Goal: Information Seeking & Learning: Learn about a topic

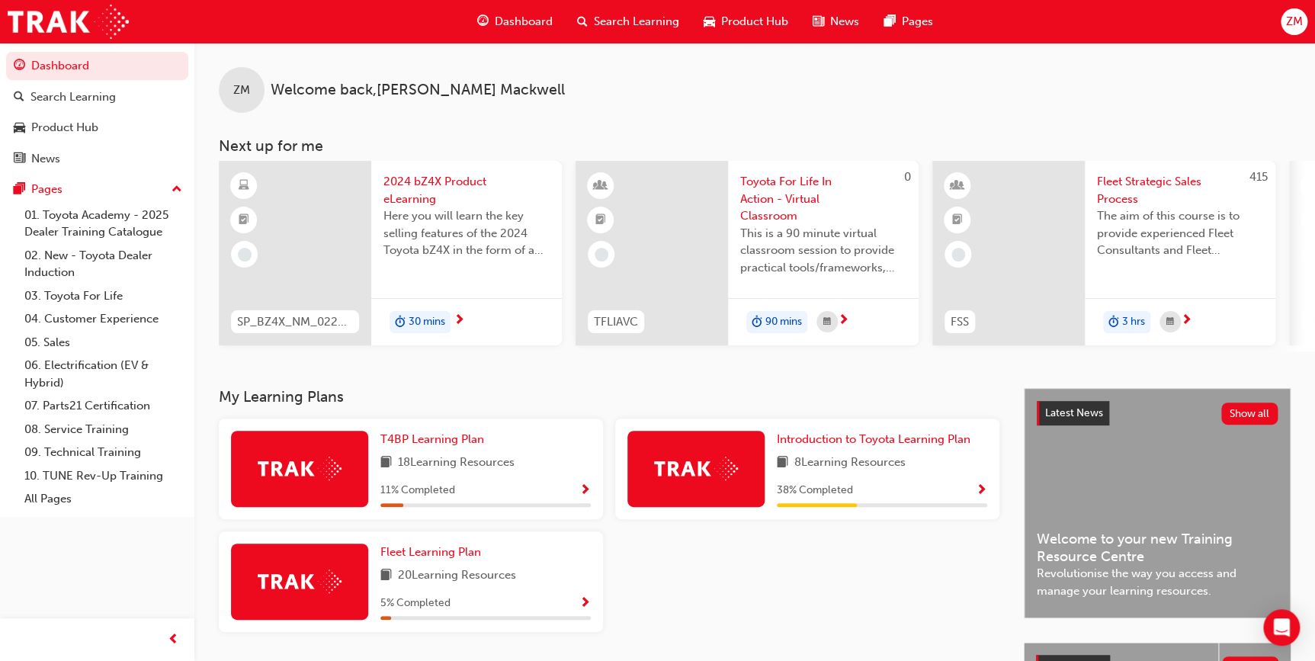
click at [403, 187] on span "2024 bZ4X Product eLearning" at bounding box center [466, 190] width 166 height 34
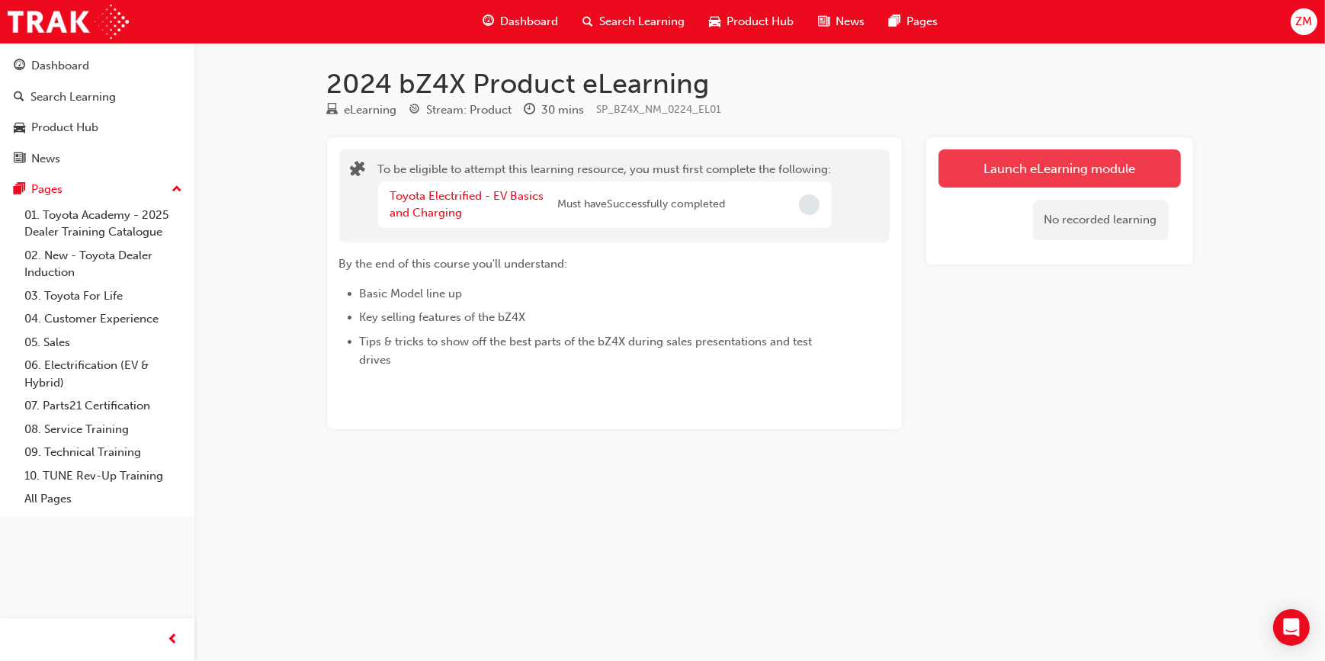
click at [989, 169] on button "Launch eLearning module" at bounding box center [1059, 168] width 242 height 38
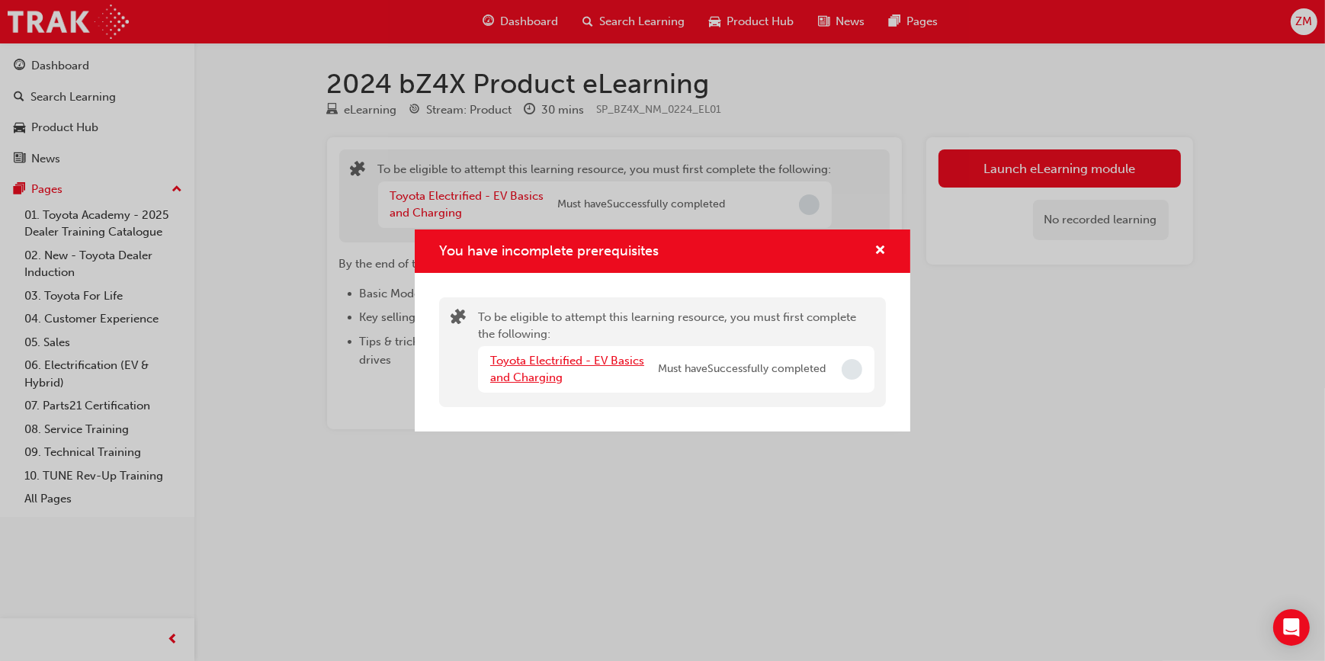
click at [598, 357] on link "Toyota Electrified - EV Basics and Charging" at bounding box center [567, 369] width 154 height 31
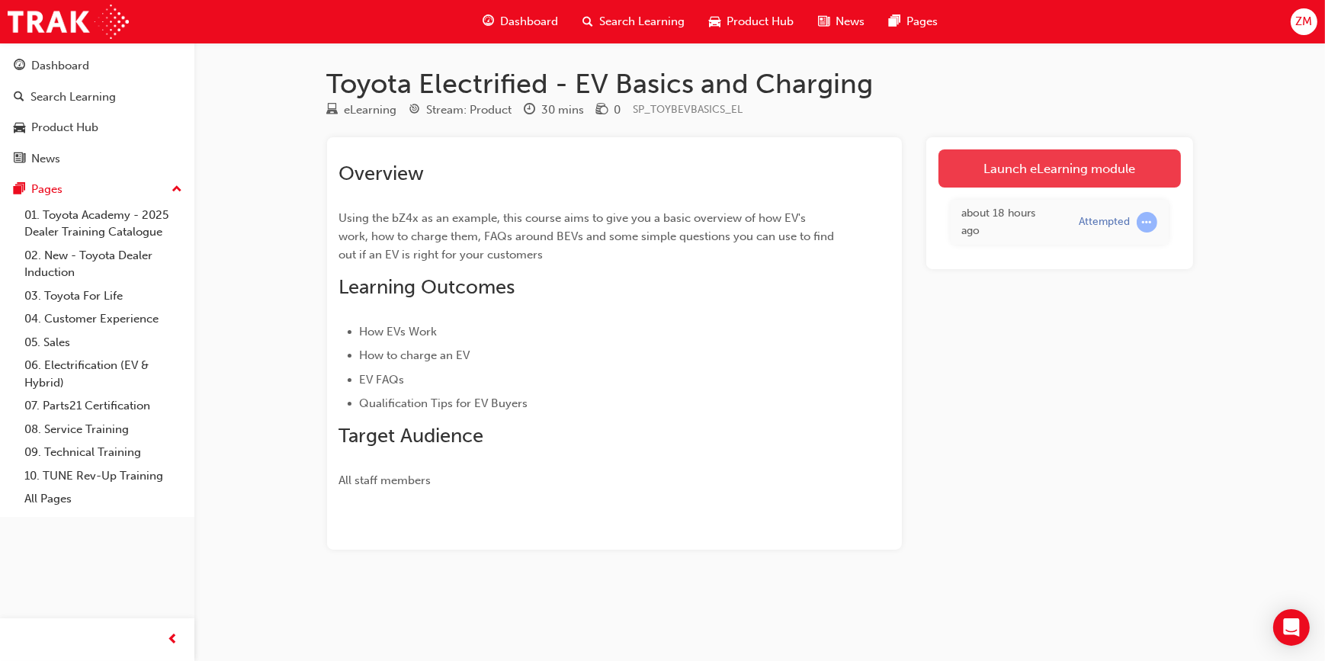
click at [1052, 177] on link "Launch eLearning module" at bounding box center [1059, 168] width 242 height 38
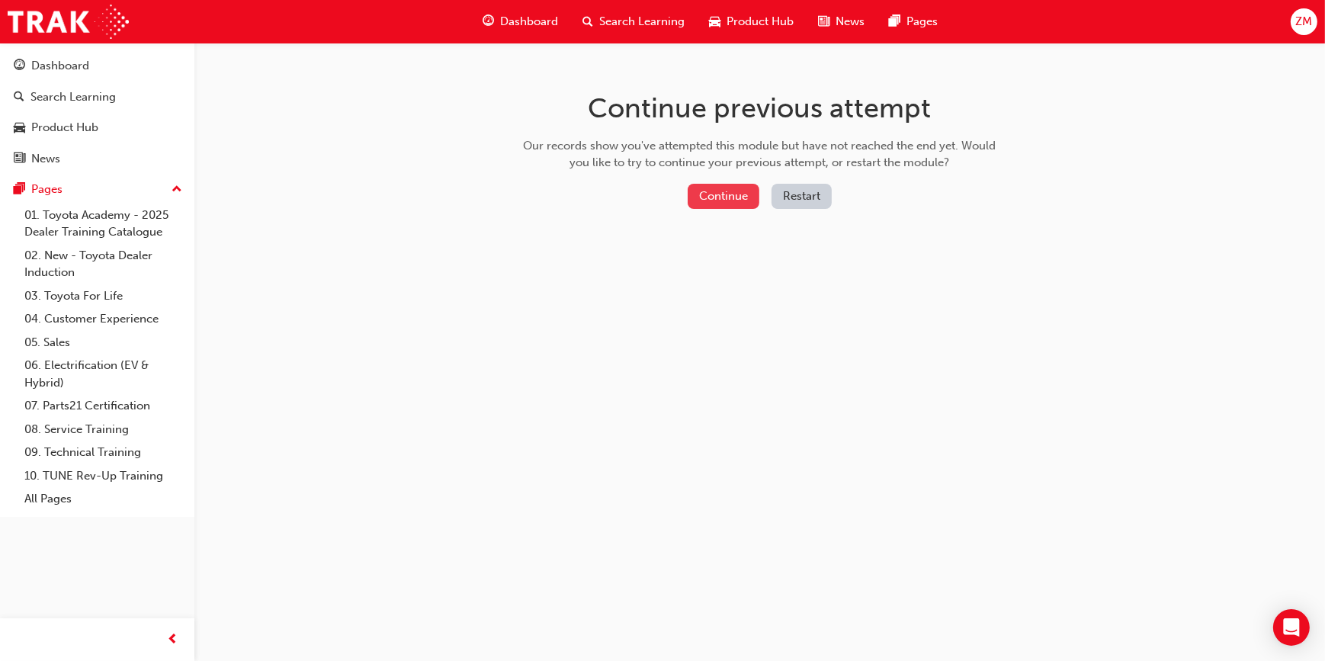
click at [727, 191] on button "Continue" at bounding box center [723, 196] width 72 height 25
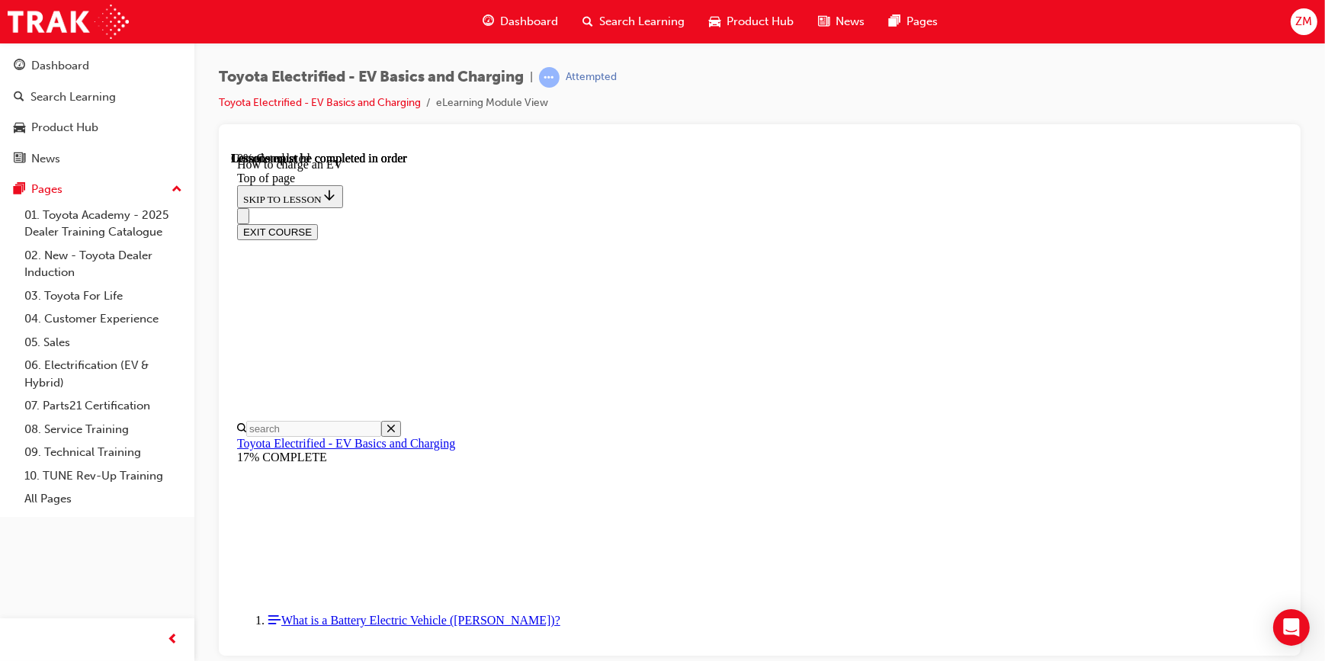
scroll to position [393, 0]
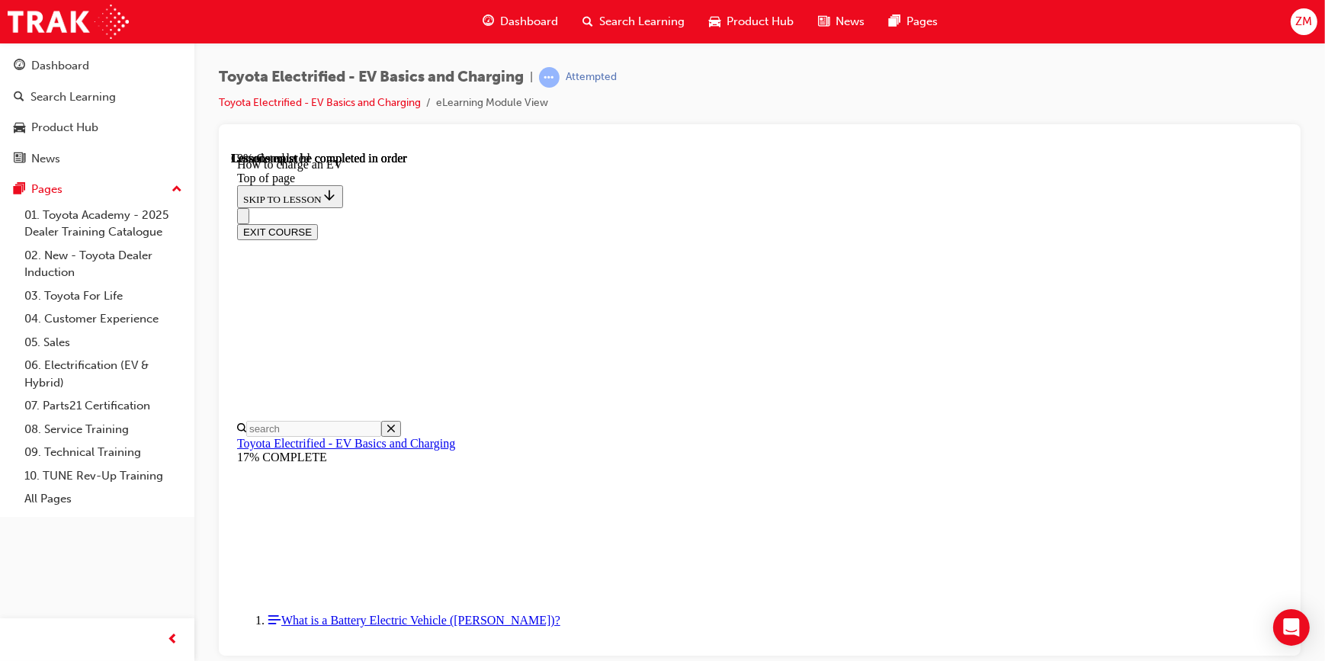
scroll to position [947, 0]
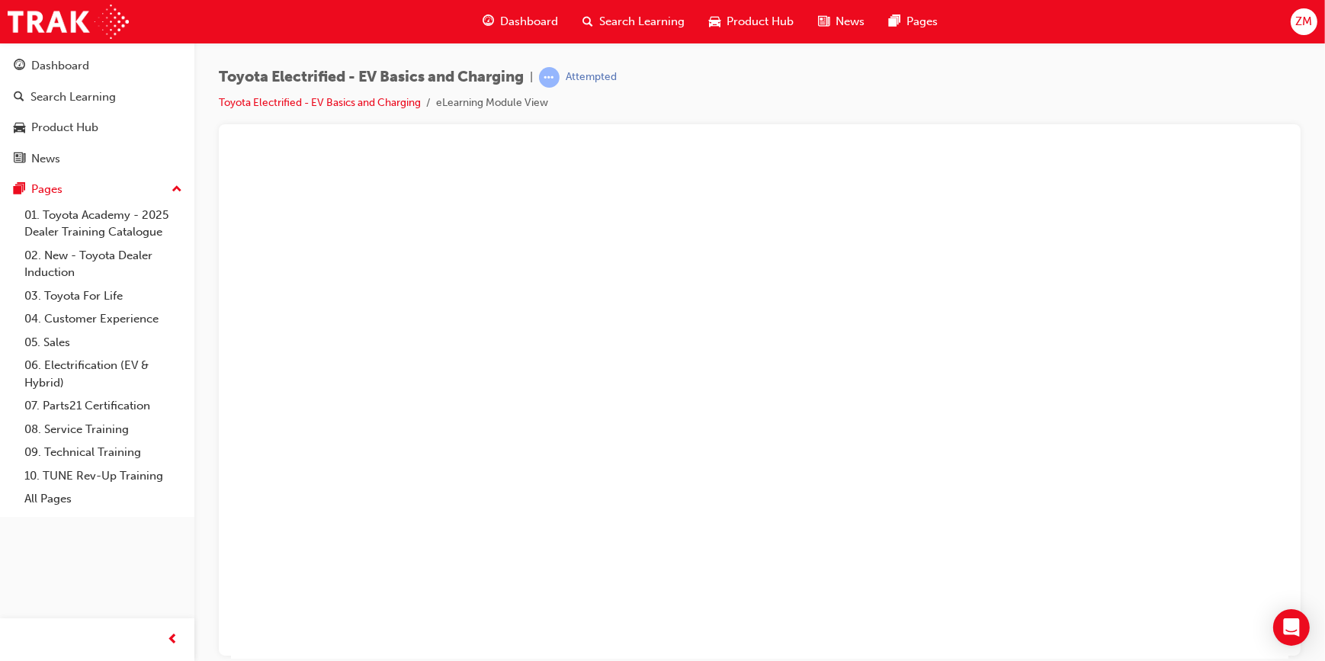
click at [817, 369] on button "Unzoom image" at bounding box center [758, 404] width 1057 height 507
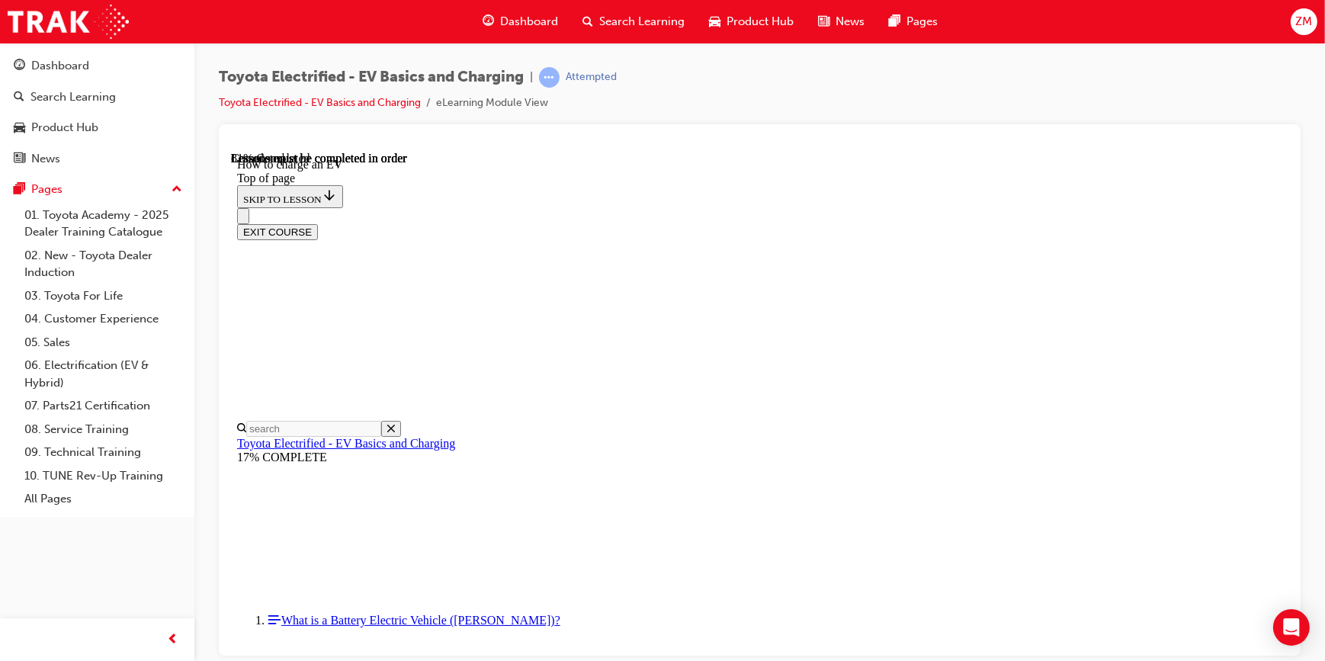
drag, startPoint x: 510, startPoint y: 589, endPoint x: 1036, endPoint y: 594, distance: 525.9
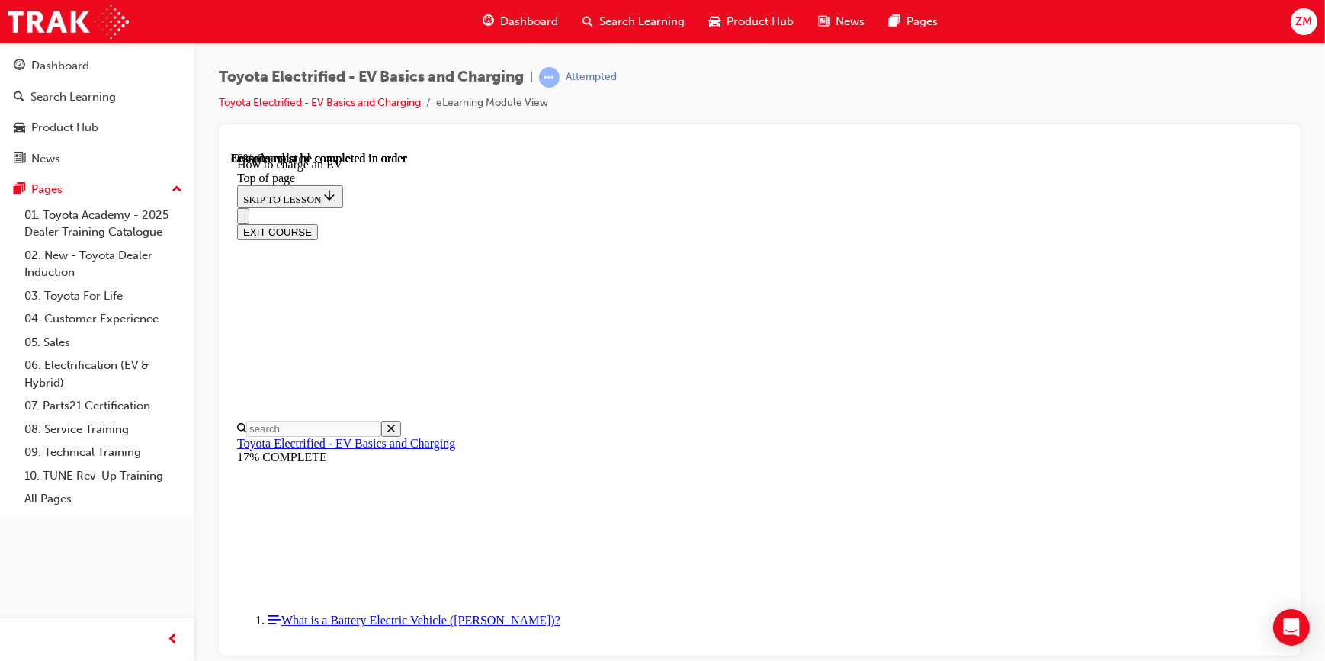
scroll to position [5295, 0]
drag, startPoint x: 517, startPoint y: 495, endPoint x: 1036, endPoint y: 495, distance: 519.7
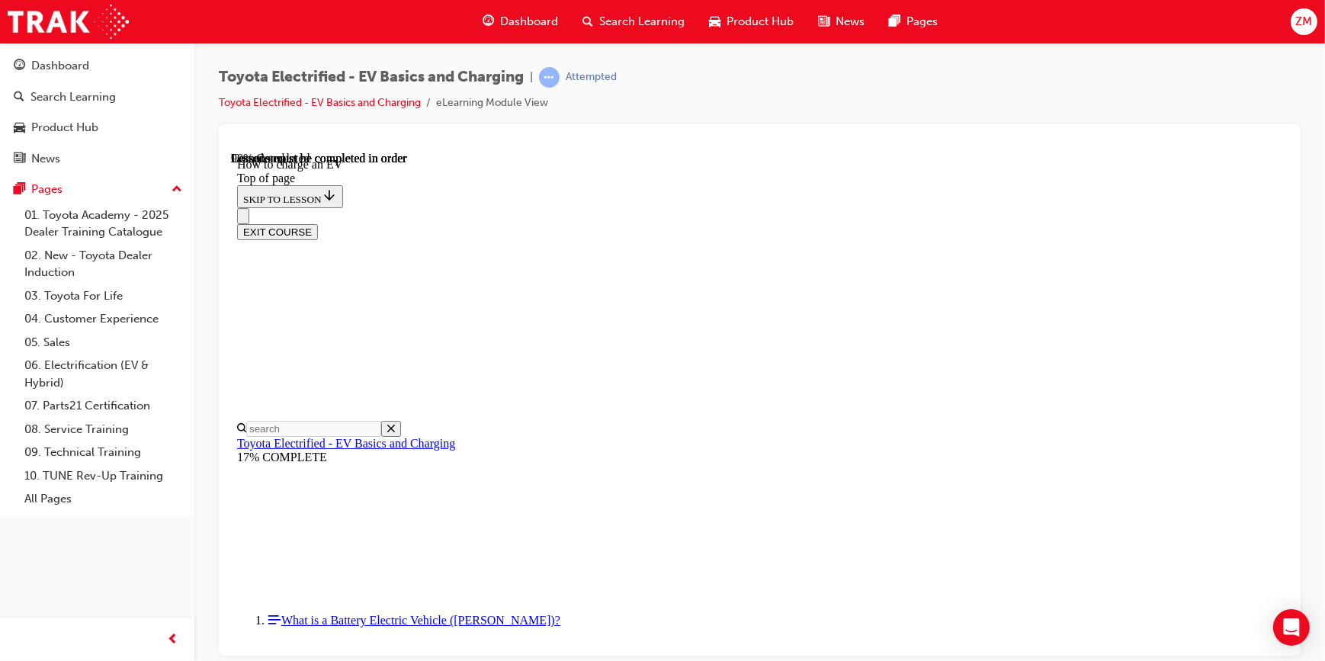
drag, startPoint x: 531, startPoint y: 622, endPoint x: 1048, endPoint y: 631, distance: 516.8
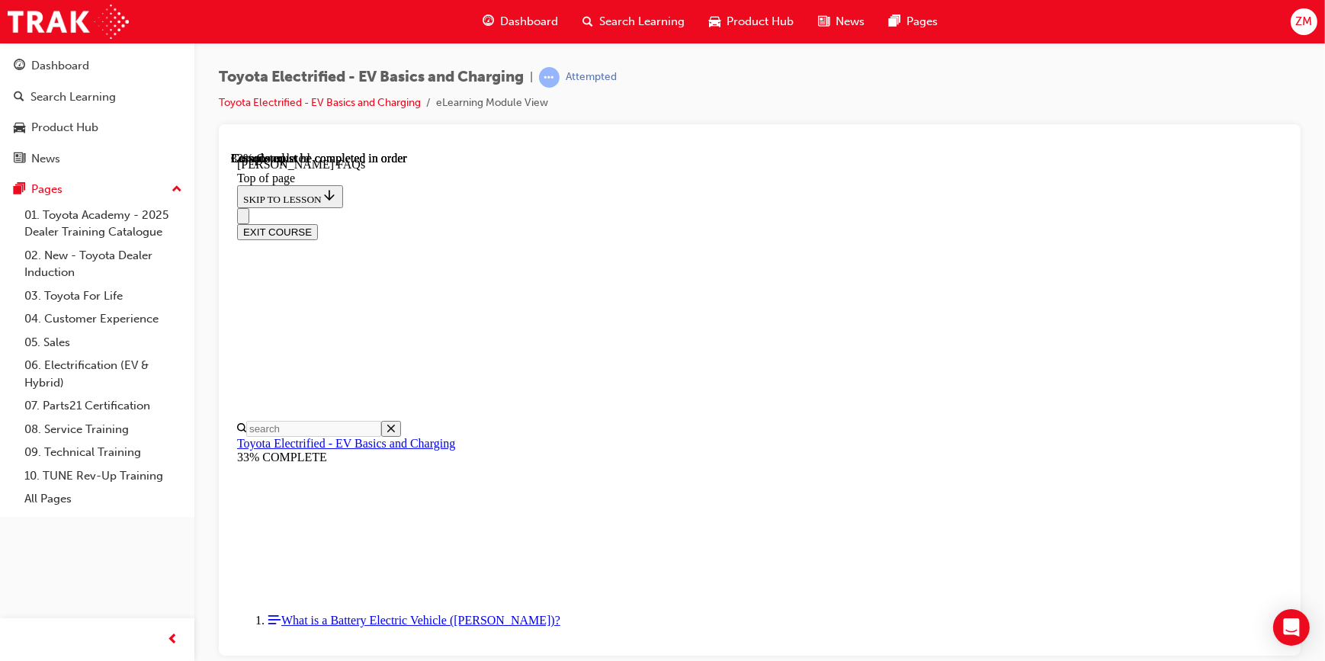
scroll to position [601, 0]
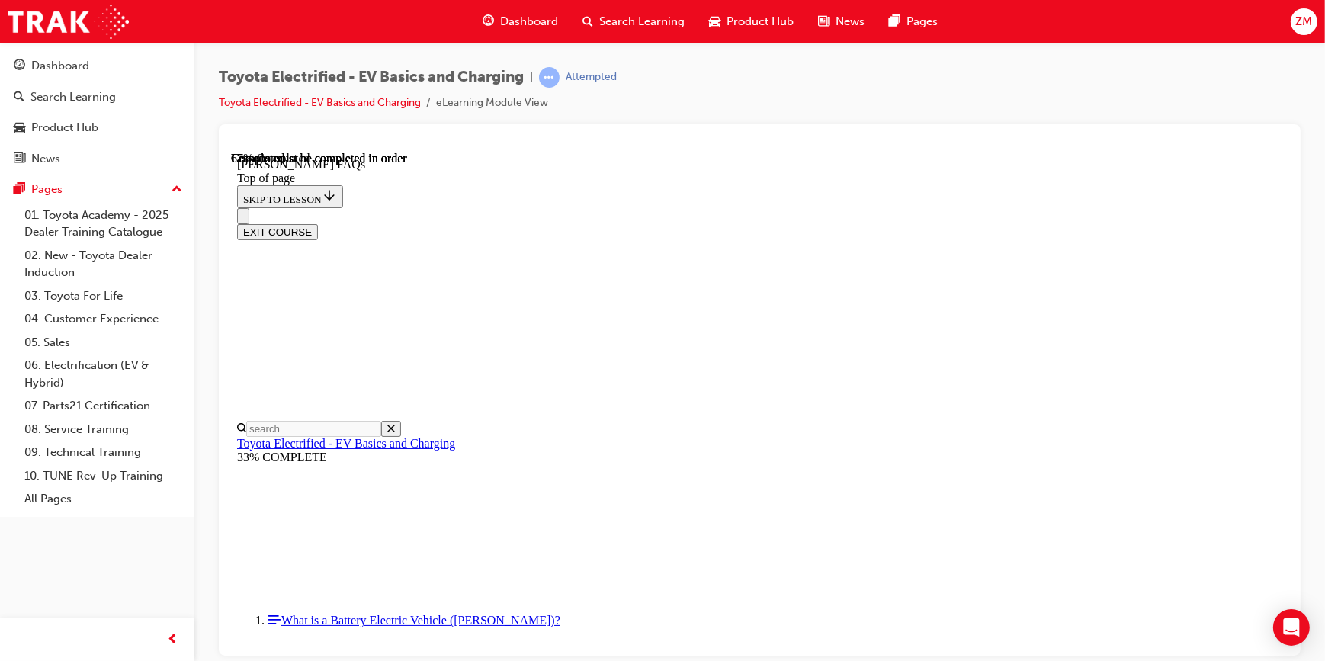
scroll to position [2333, 0]
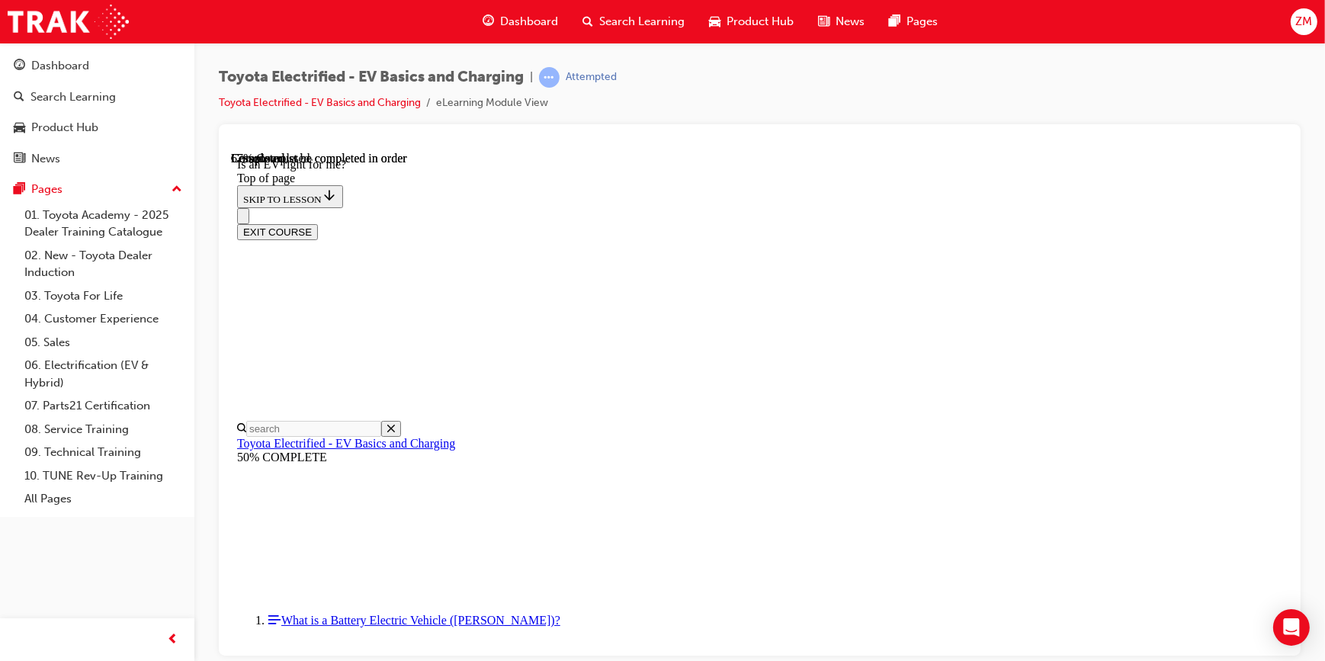
scroll to position [1000, 0]
drag, startPoint x: 914, startPoint y: 410, endPoint x: 826, endPoint y: 370, distance: 96.2
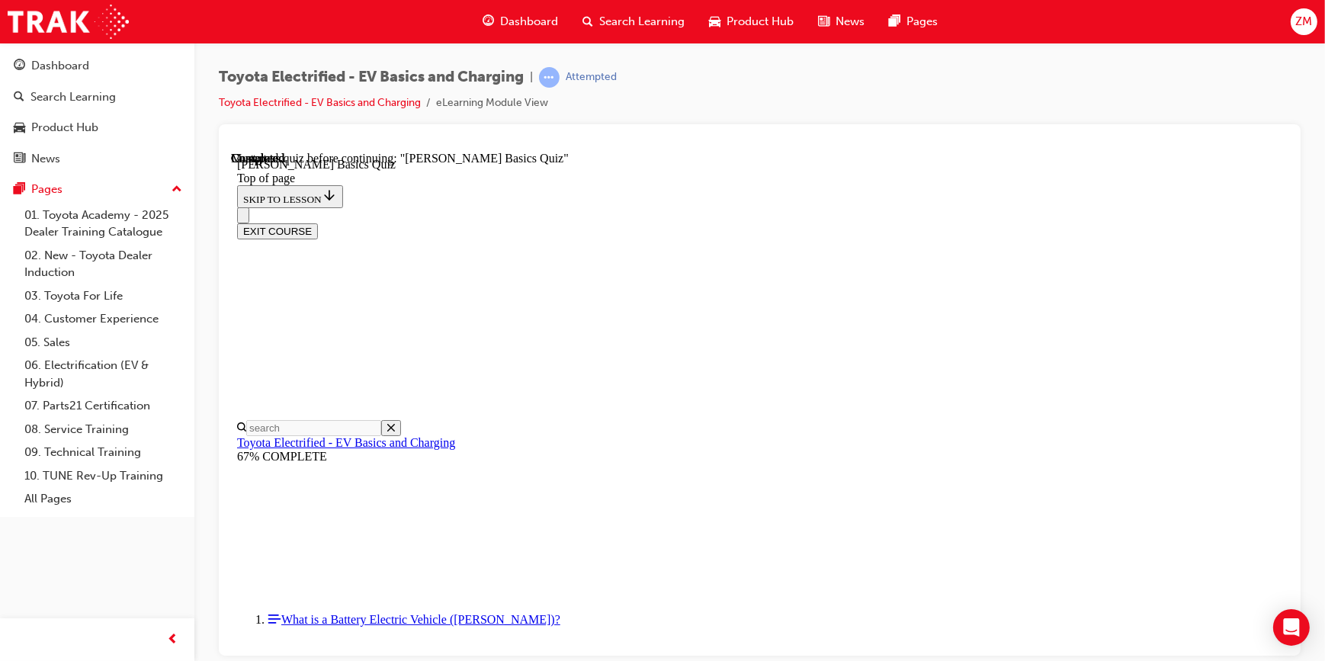
scroll to position [115, 0]
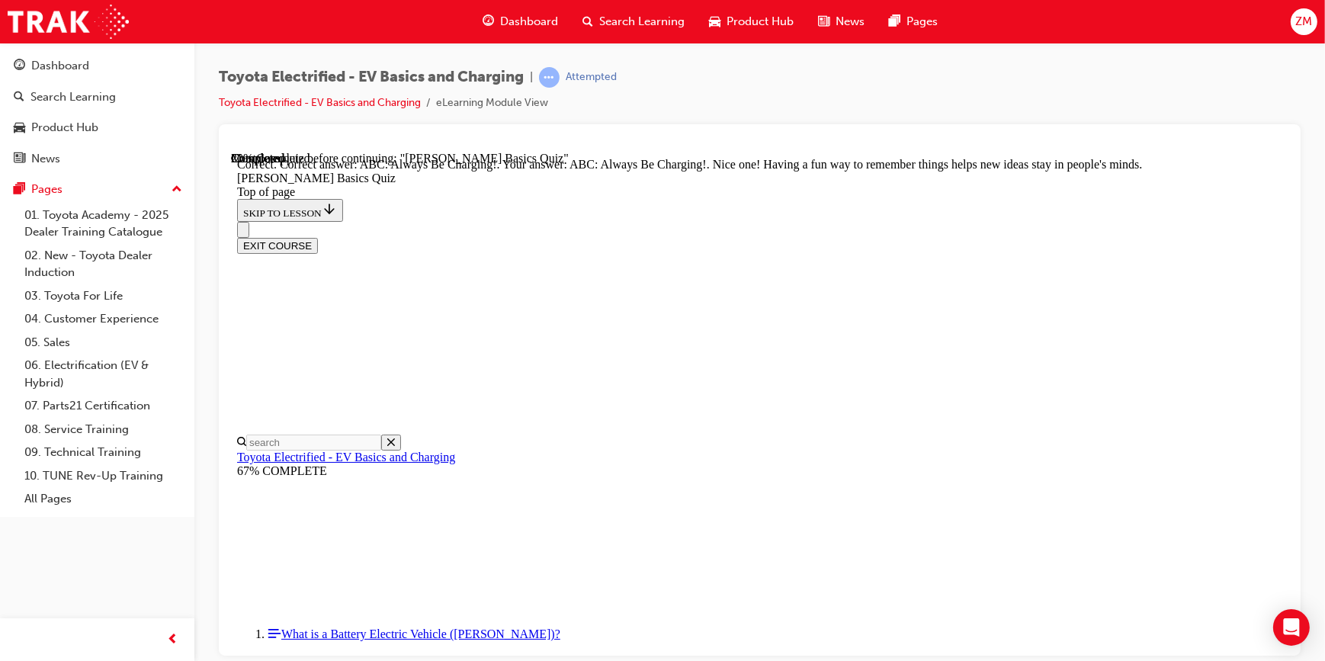
scroll to position [354, 0]
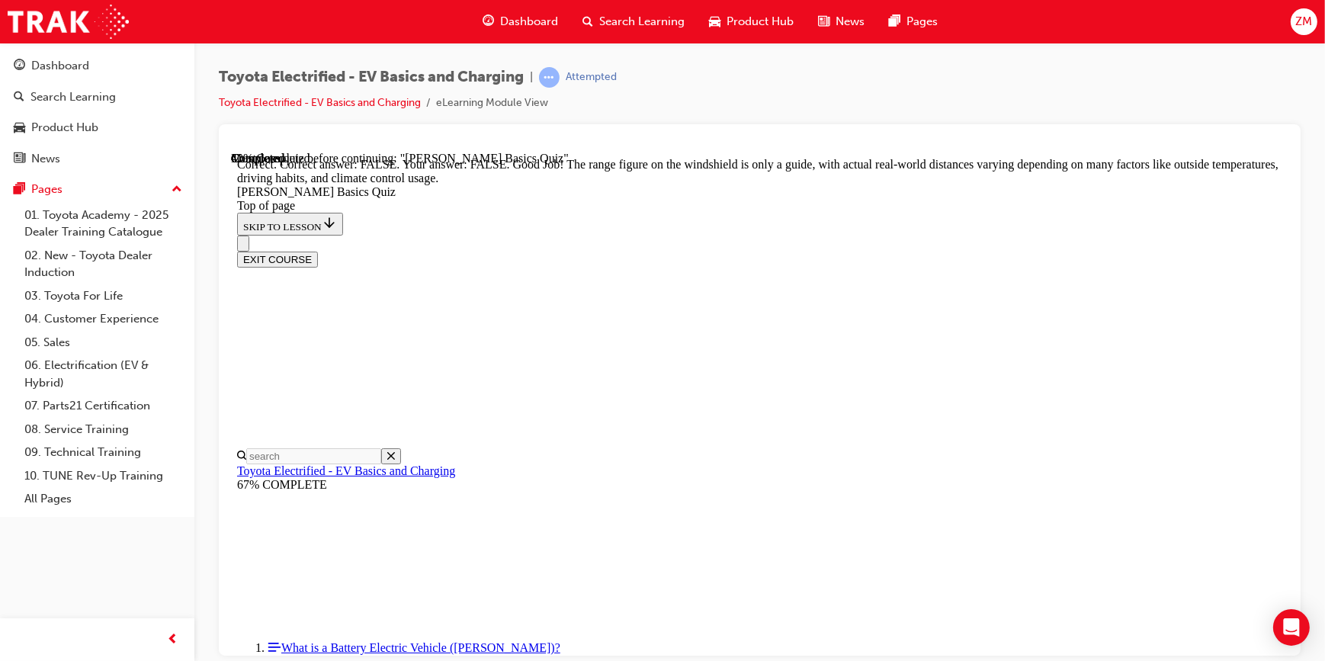
scroll to position [312, 0]
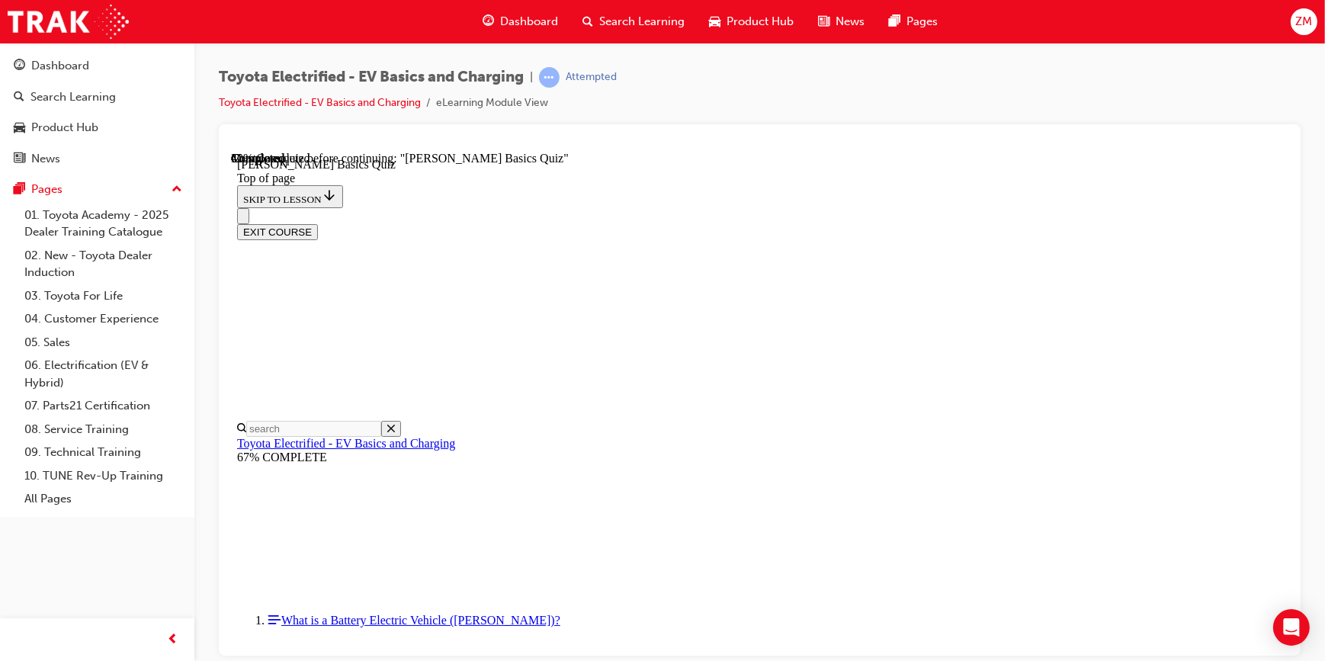
scroll to position [46, 0]
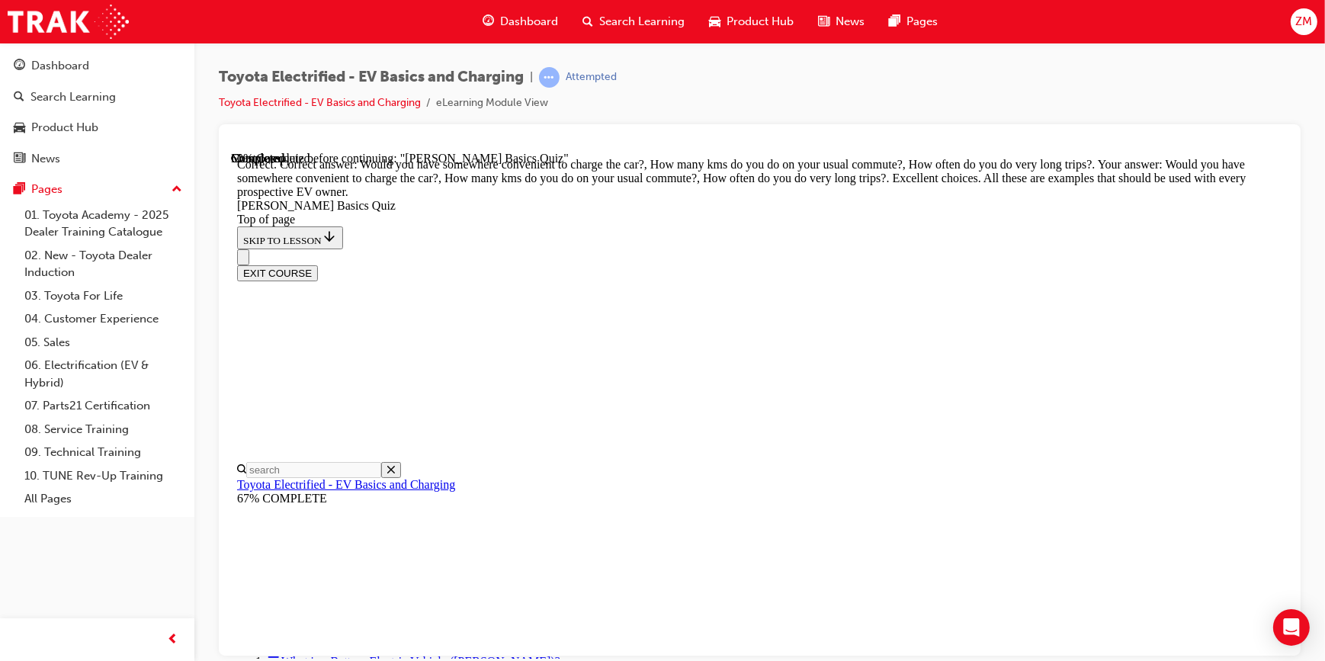
scroll to position [415, 0]
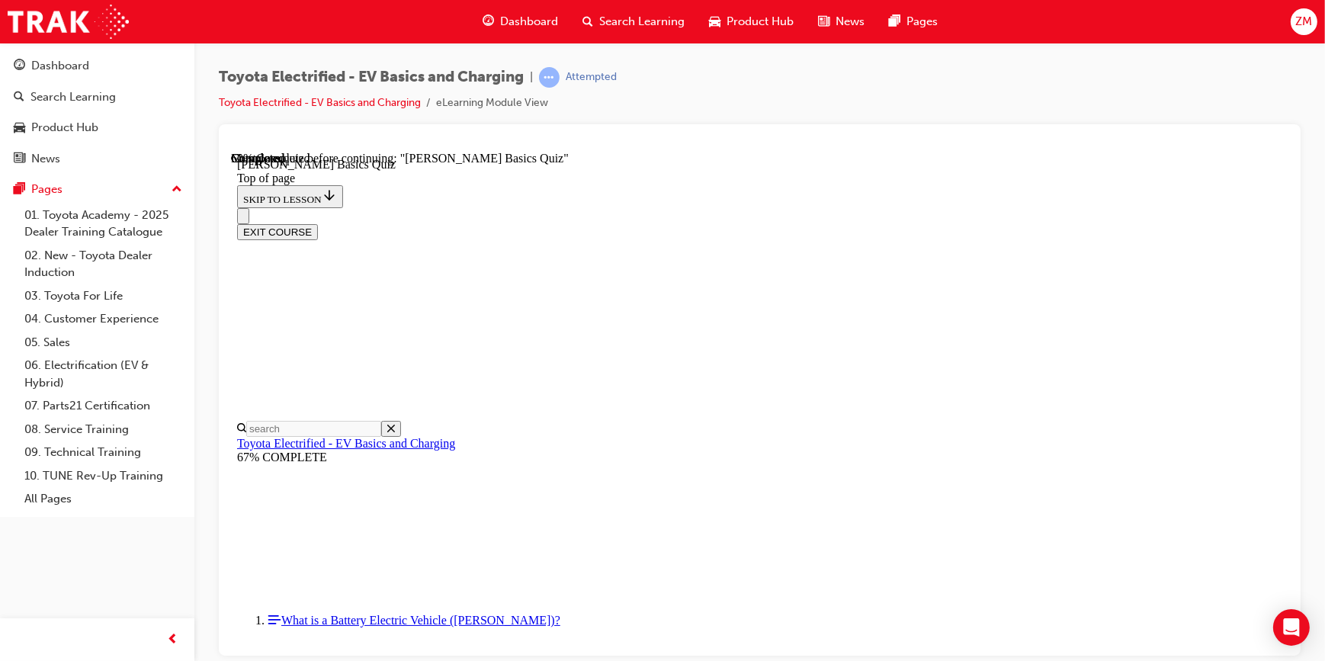
scroll to position [254, 0]
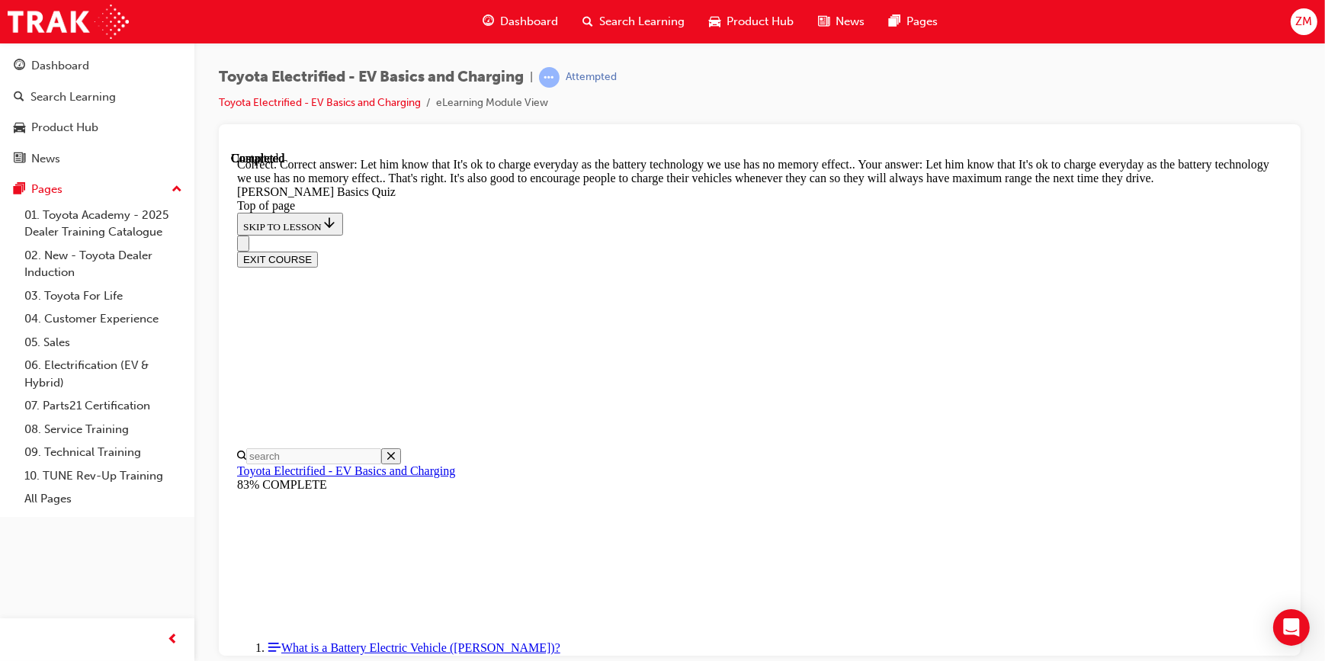
scroll to position [342, 0]
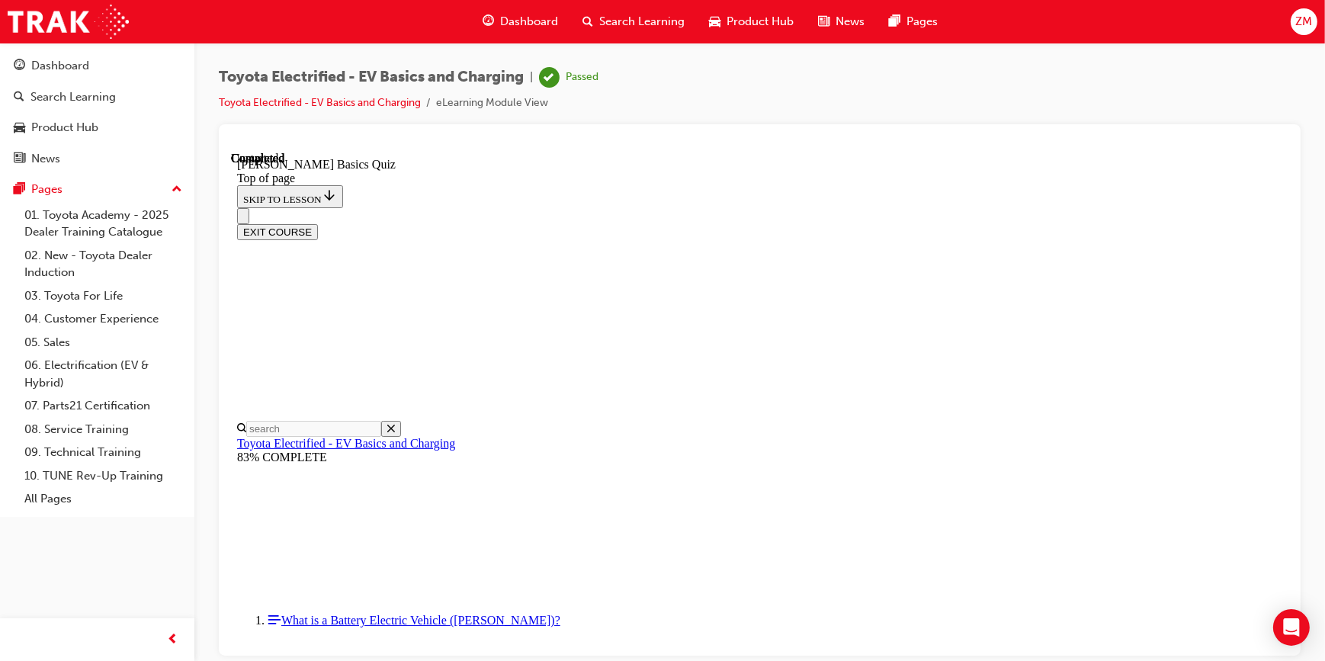
scroll to position [320, 0]
click at [317, 223] on button "EXIT COURSE" at bounding box center [276, 231] width 81 height 16
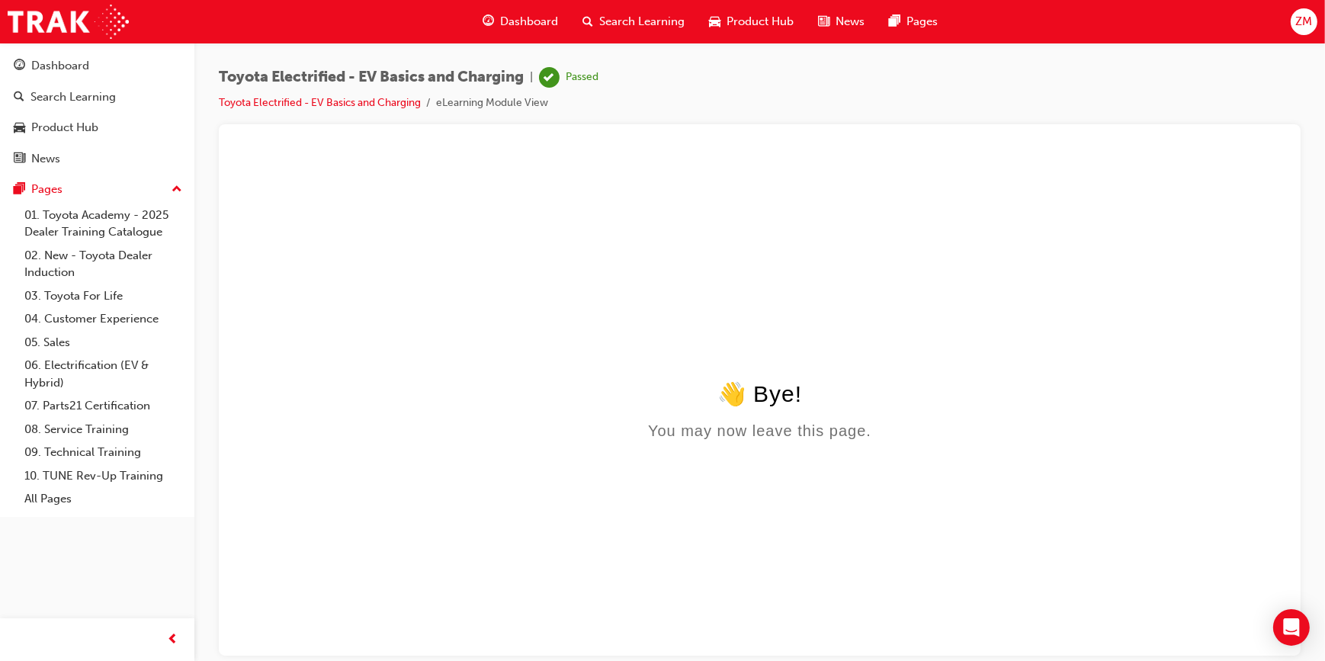
scroll to position [0, 0]
click at [89, 69] on div "Dashboard" at bounding box center [97, 65] width 167 height 19
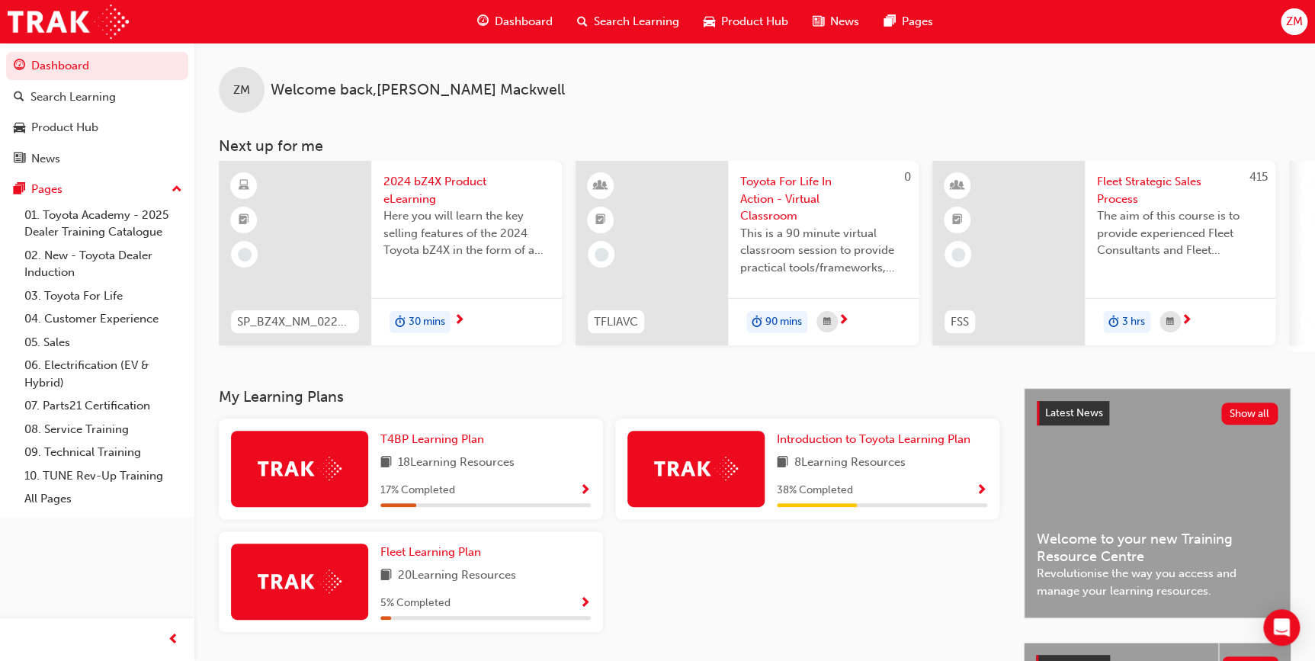
click at [418, 192] on span "2024 bZ4X Product eLearning" at bounding box center [466, 190] width 166 height 34
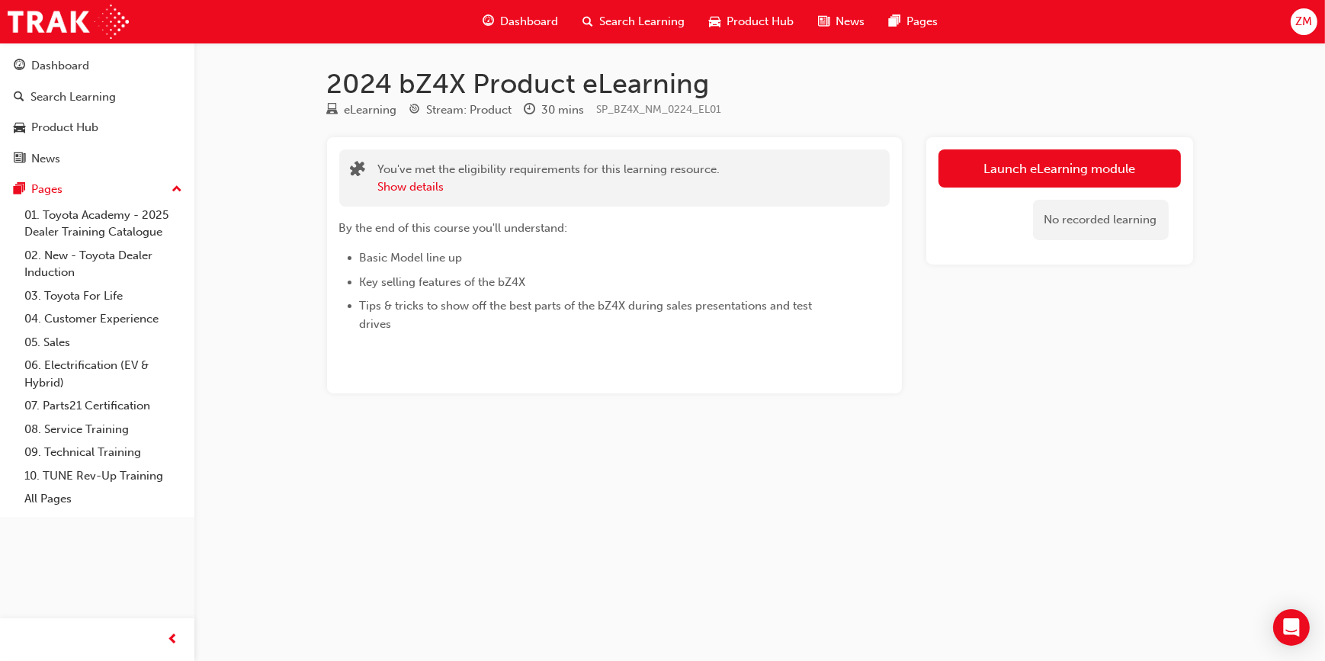
click at [1033, 174] on link "Launch eLearning module" at bounding box center [1059, 168] width 242 height 38
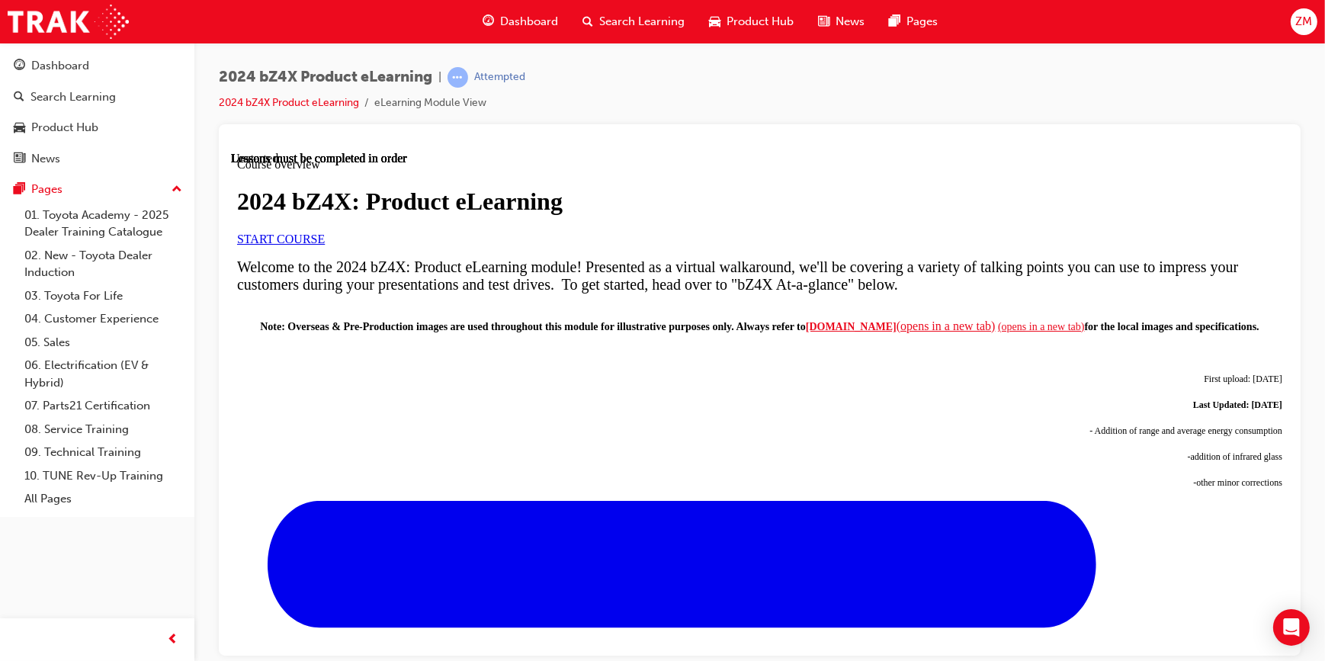
scroll to position [623, 0]
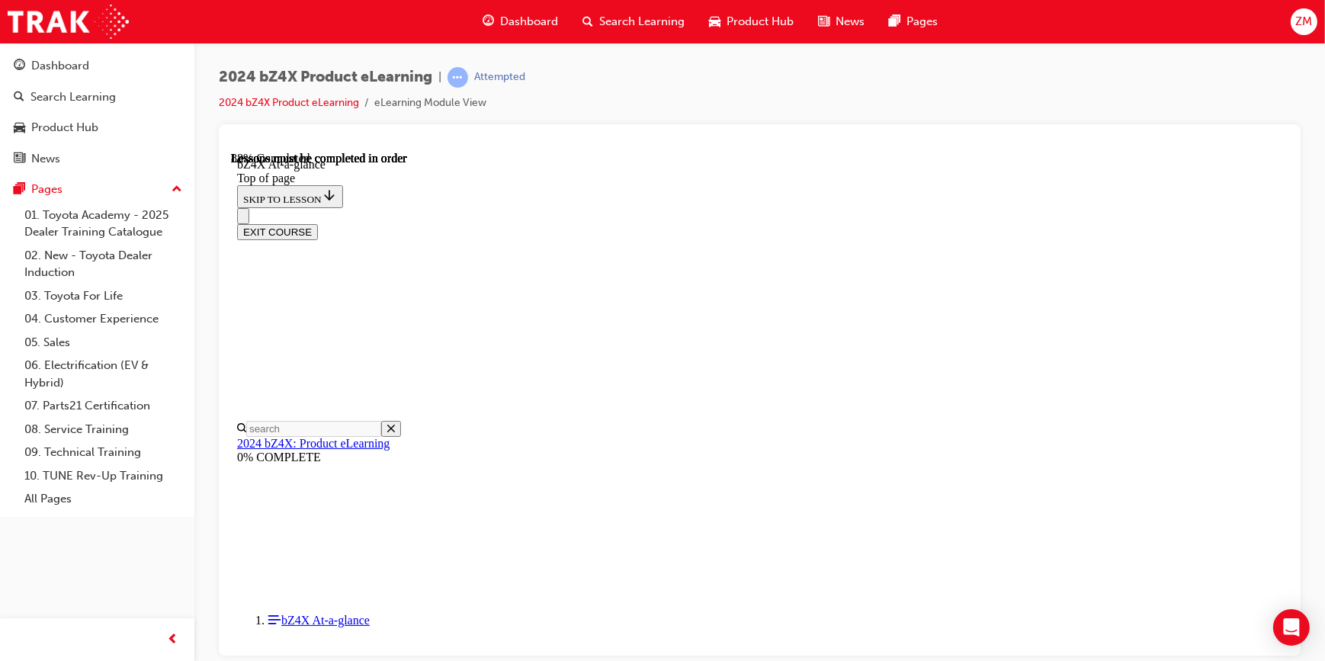
scroll to position [1155, 0]
